Goal: Communication & Community: Answer question/provide support

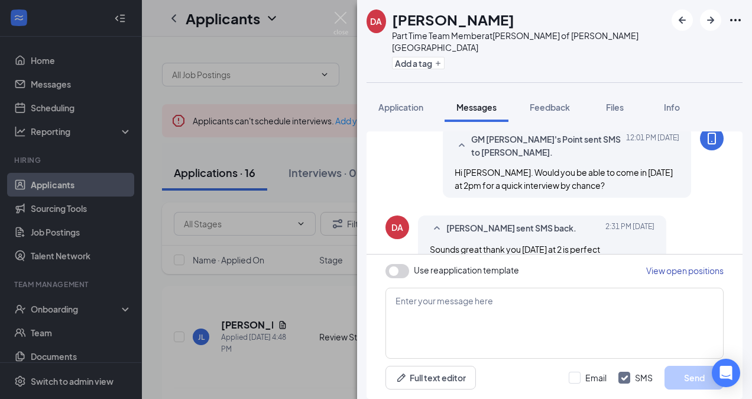
scroll to position [665, 0]
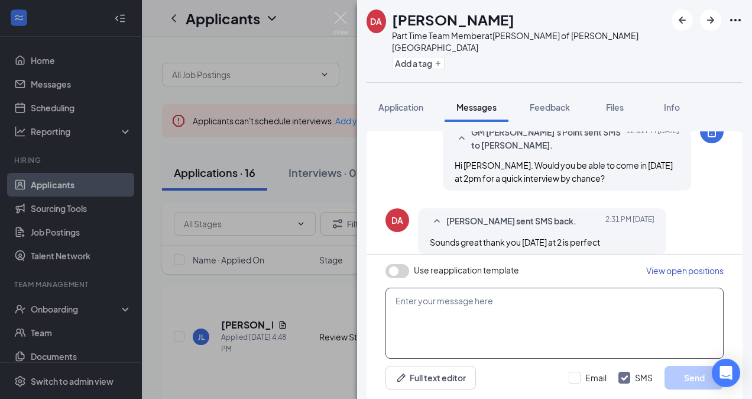
click at [416, 323] on textarea at bounding box center [555, 322] width 338 height 71
type textarea "Great! I'll see you then!!"
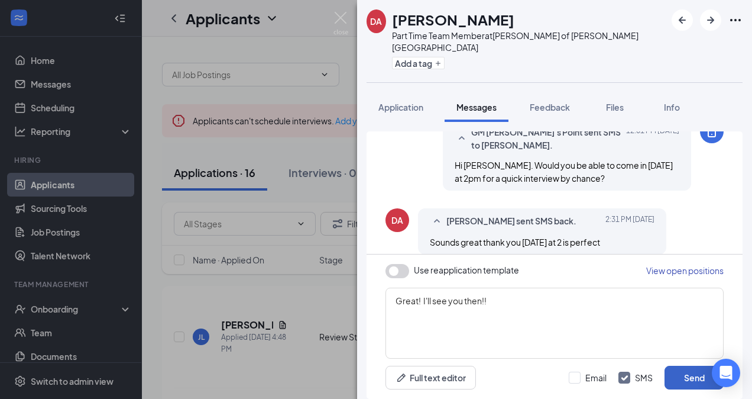
click at [670, 375] on button "Send" at bounding box center [694, 377] width 59 height 24
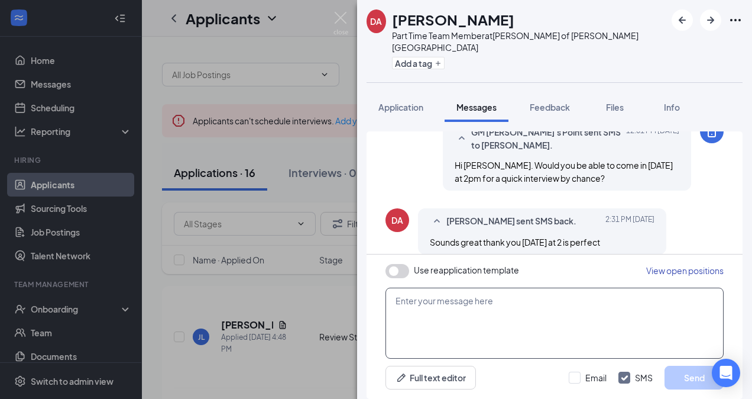
scroll to position [740, 0]
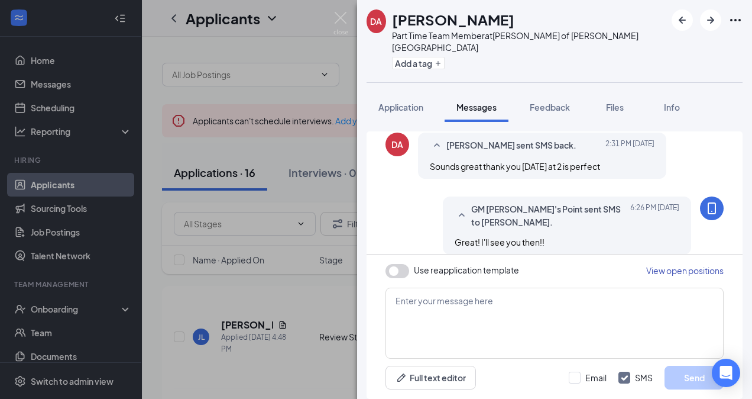
click at [200, 303] on div "DA [PERSON_NAME] Part Time Team Member at [PERSON_NAME] of [PERSON_NAME][GEOGRA…" at bounding box center [376, 199] width 752 height 399
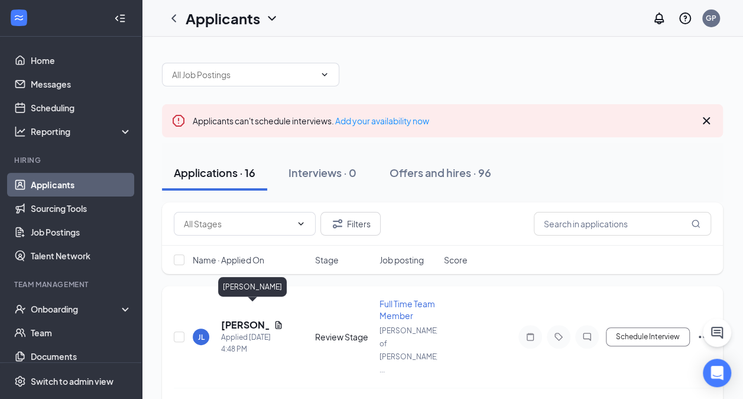
click at [242, 318] on h5 "[PERSON_NAME]" at bounding box center [245, 324] width 48 height 13
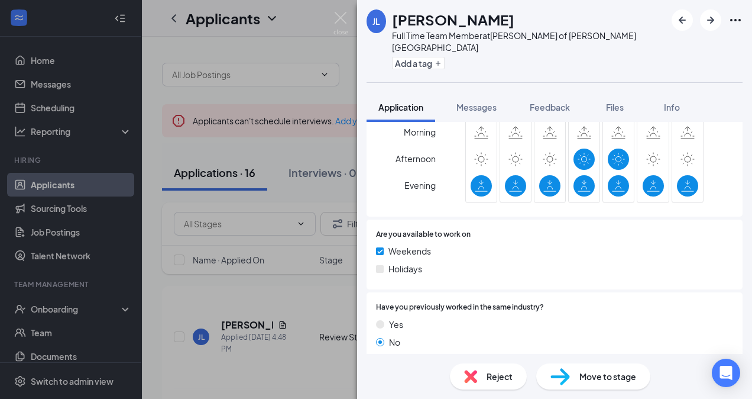
scroll to position [532, 0]
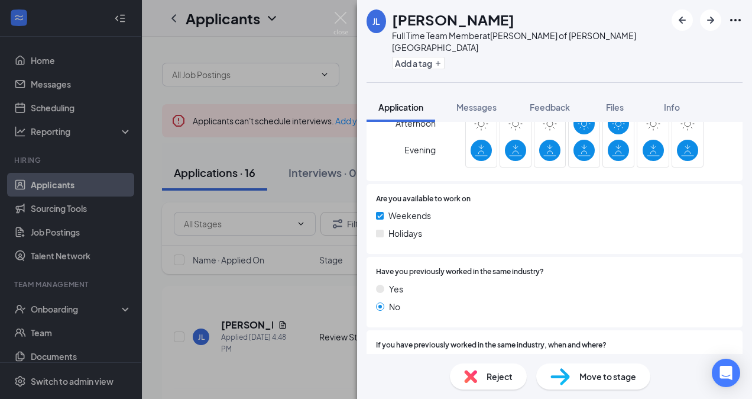
click at [178, 299] on div "[PERSON_NAME] [PERSON_NAME] Full Time Team Member at [PERSON_NAME] of [PERSON_N…" at bounding box center [376, 199] width 752 height 399
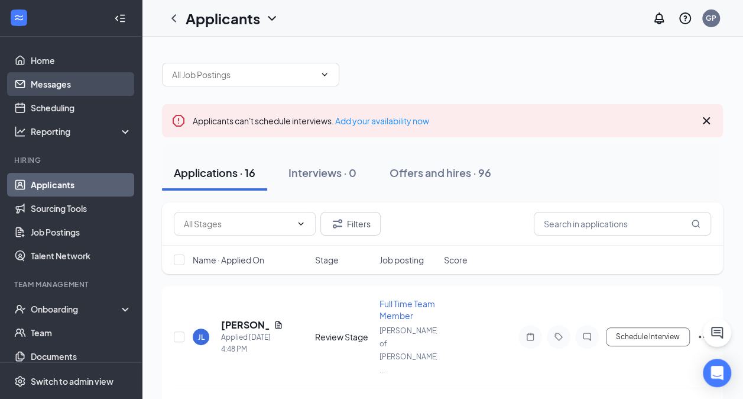
click at [78, 82] on link "Messages" at bounding box center [81, 84] width 101 height 24
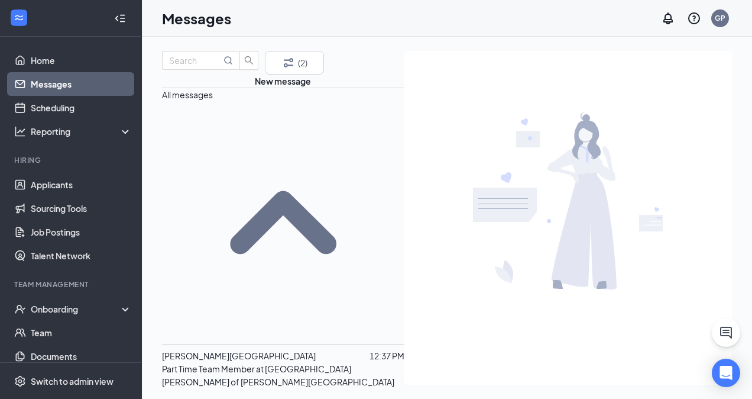
click at [237, 350] on span "[PERSON_NAME][GEOGRAPHIC_DATA]" at bounding box center [239, 355] width 154 height 11
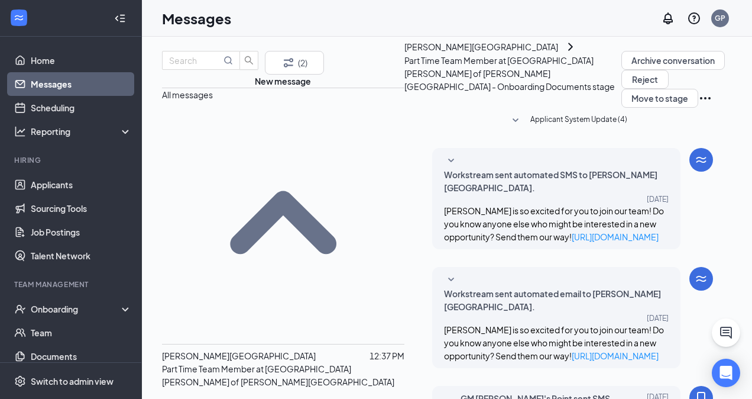
scroll to position [416, 0]
click at [234, 362] on p "Part Time Team Member at [GEOGRAPHIC_DATA][PERSON_NAME] of [PERSON_NAME][GEOGRA…" at bounding box center [283, 375] width 242 height 26
